Goal: Find specific page/section: Find specific page/section

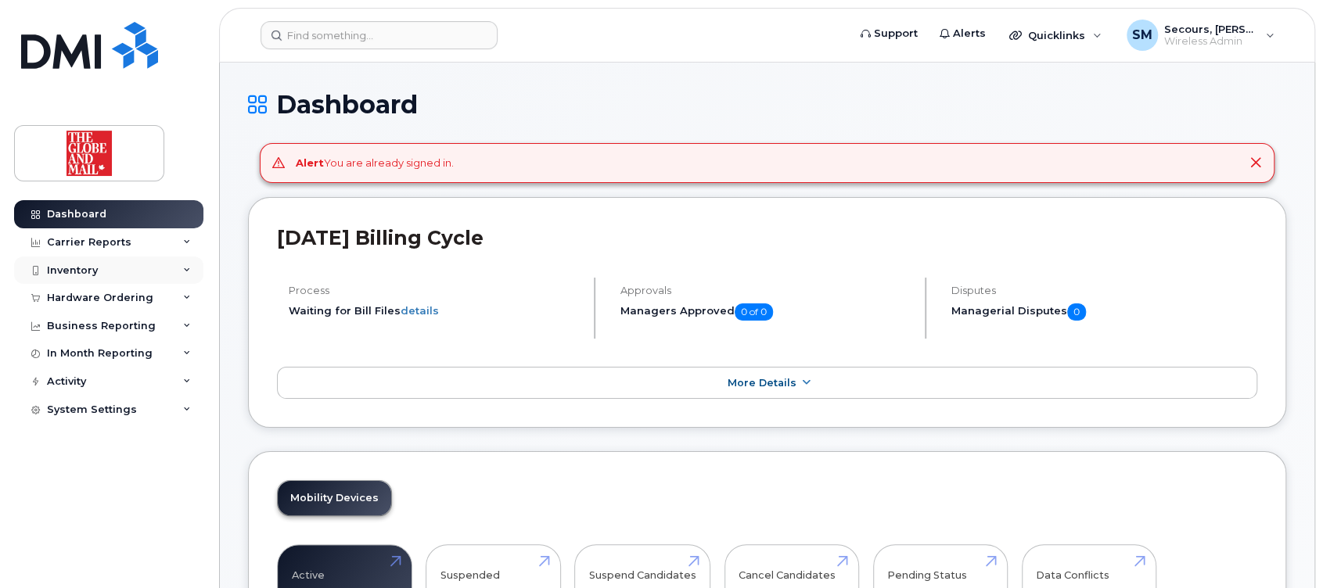
click at [78, 264] on div "Inventory" at bounding box center [72, 270] width 51 height 13
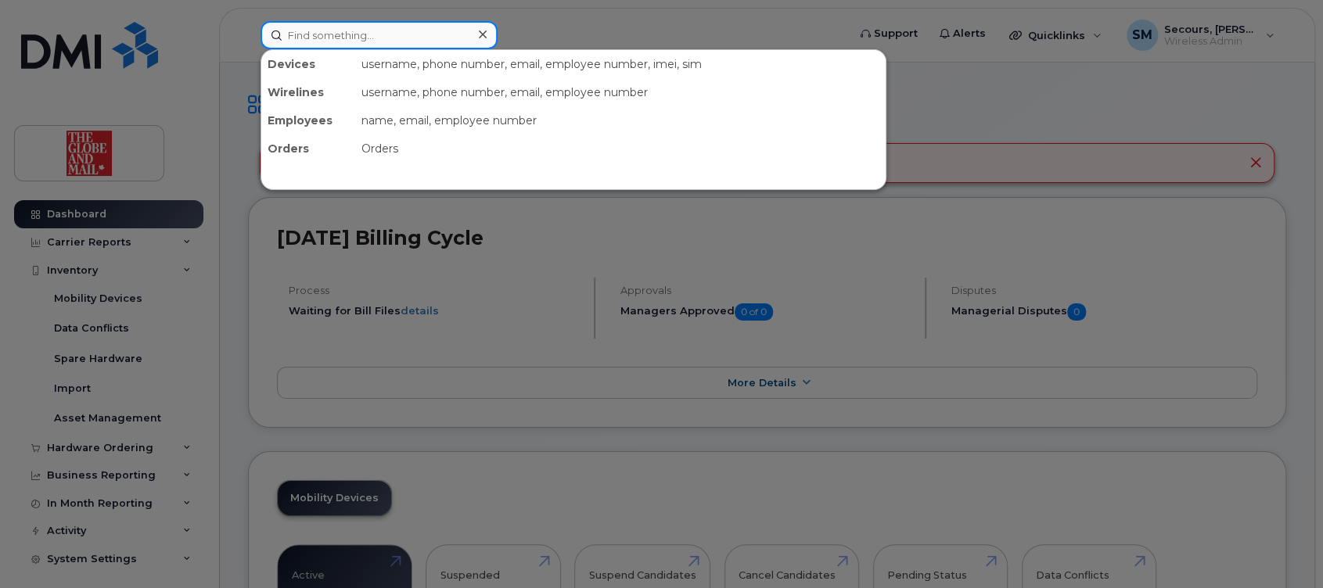
click at [318, 30] on input at bounding box center [378, 35] width 237 height 28
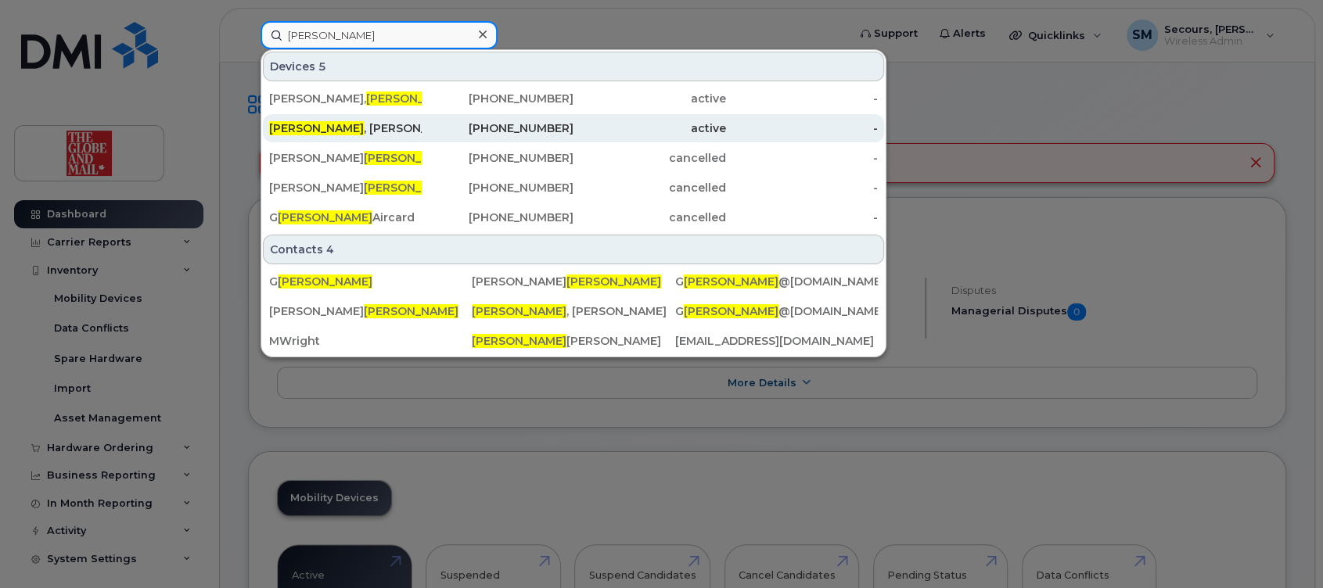
type input "[PERSON_NAME]"
click at [332, 126] on div "[PERSON_NAME]" at bounding box center [345, 128] width 153 height 16
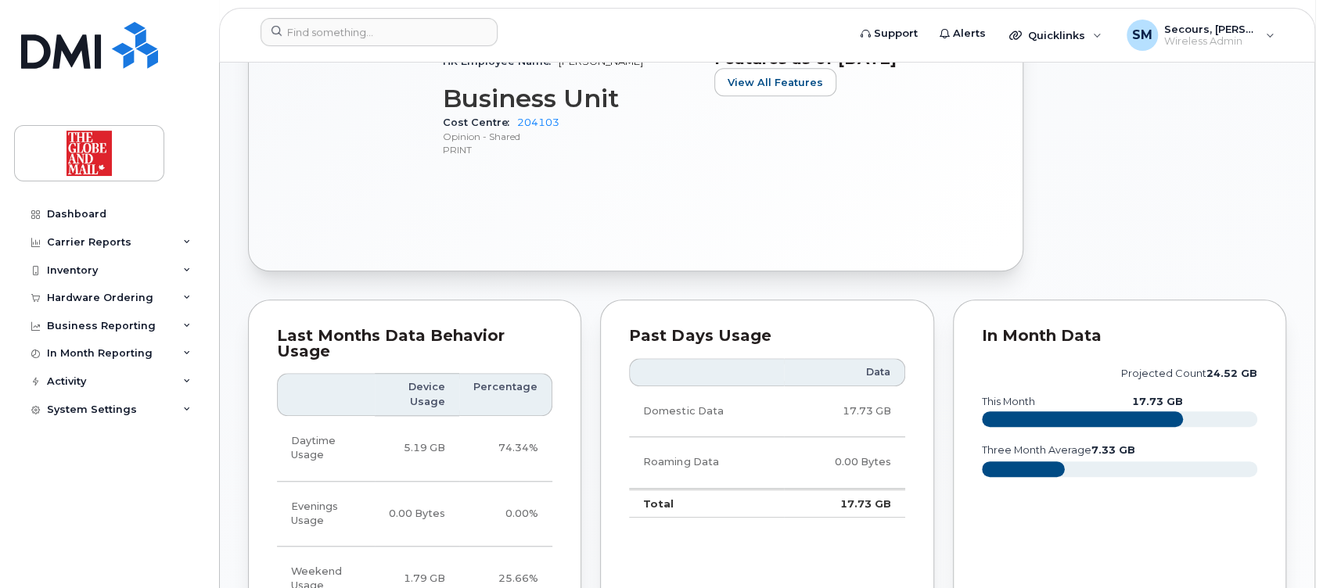
scroll to position [730, 0]
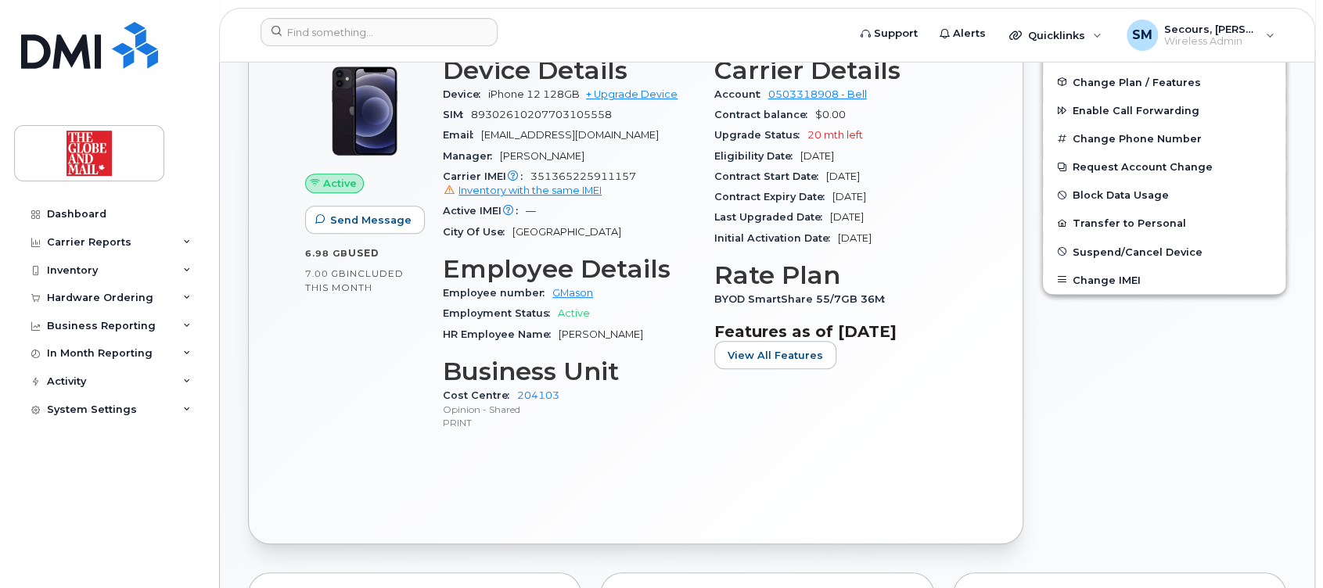
scroll to position [313, 0]
